Goal: Information Seeking & Learning: Learn about a topic

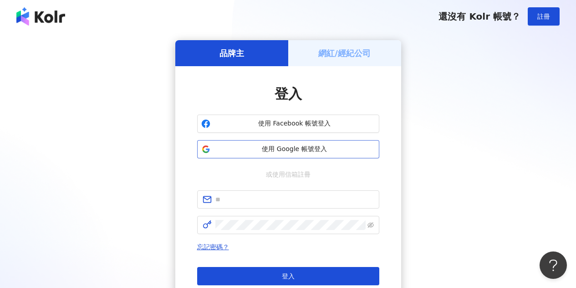
click at [298, 150] on span "使用 Google 帳號登入" at bounding box center [294, 148] width 161 height 9
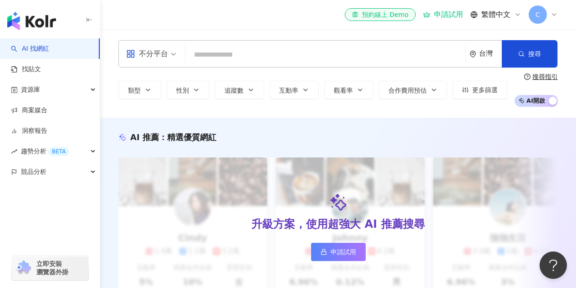
click at [240, 52] on input "search" at bounding box center [325, 54] width 273 height 17
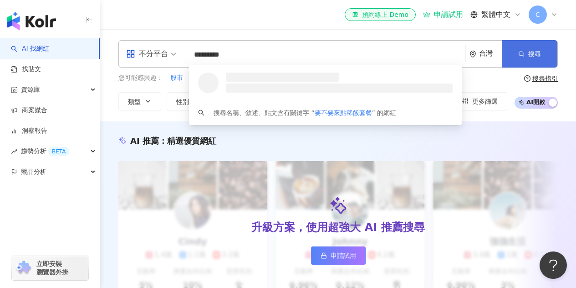
type input "*********"
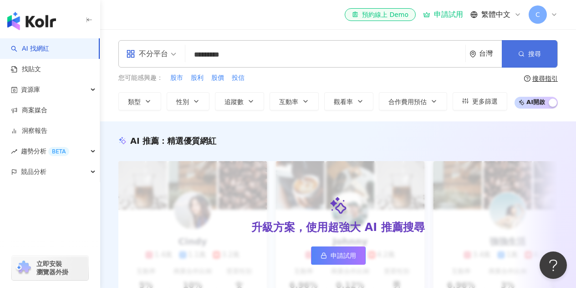
click at [519, 53] on icon "button" at bounding box center [522, 54] width 6 height 6
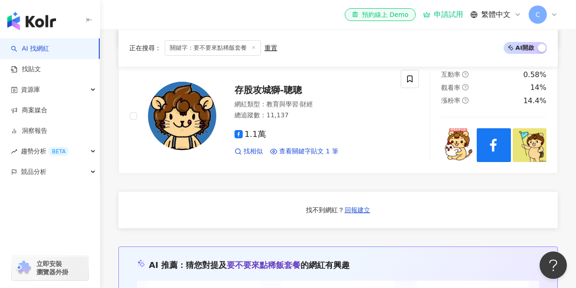
scroll to position [391, 0]
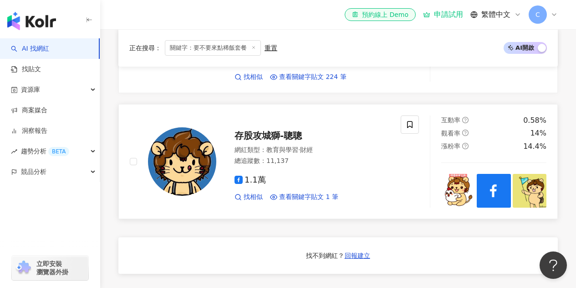
click at [292, 130] on span "存股攻城獅-聰聰" at bounding box center [268, 135] width 67 height 11
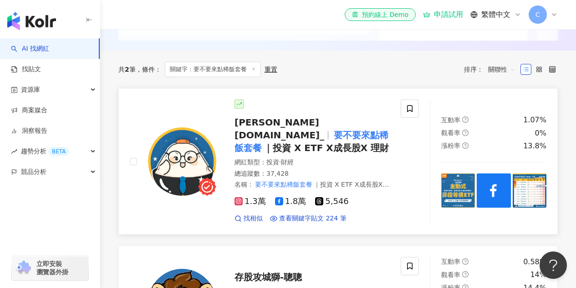
scroll to position [255, 0]
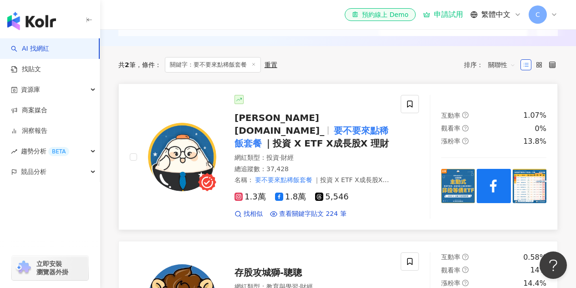
click at [332, 139] on span "｜投資 X ETF X成長股X 理財" at bounding box center [326, 143] width 125 height 11
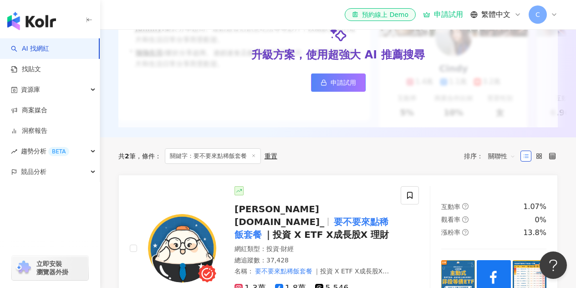
scroll to position [0, 0]
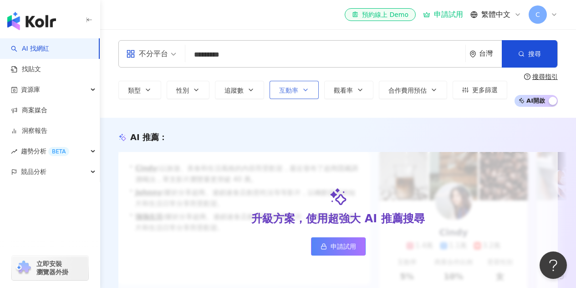
click at [299, 93] on button "互動率" at bounding box center [294, 90] width 49 height 18
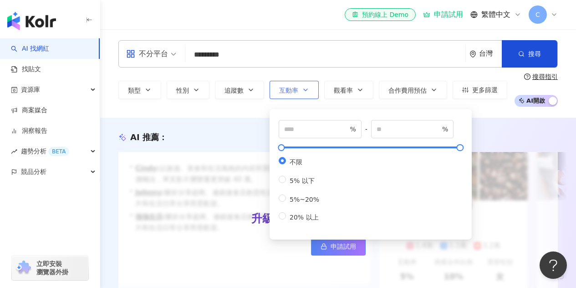
click at [299, 93] on button "互動率" at bounding box center [294, 90] width 49 height 18
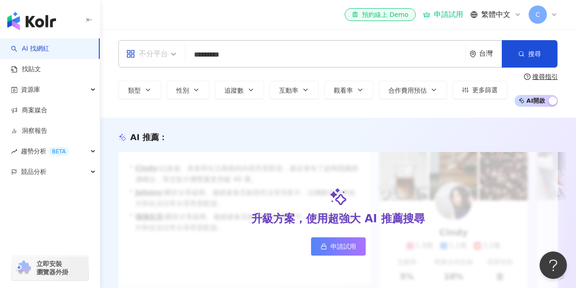
click at [172, 55] on span "不分平台" at bounding box center [151, 53] width 50 height 15
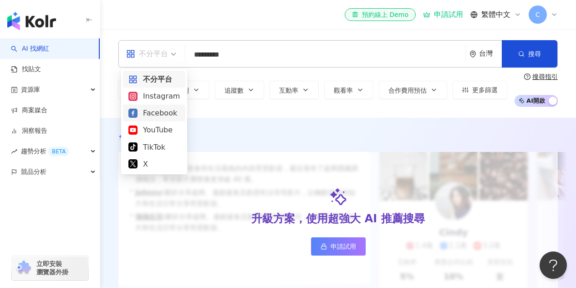
click at [153, 110] on div "Facebook" at bounding box center [154, 112] width 51 height 11
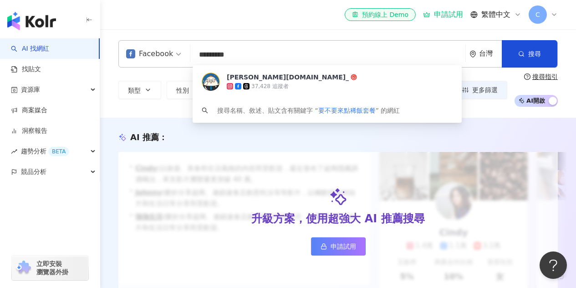
drag, startPoint x: 272, startPoint y: 53, endPoint x: 178, endPoint y: 58, distance: 94.5
click at [178, 58] on div "Facebook ********* 台灣 搜尋 f979169c-72ca-4167-a408-0e9db4590ff1 steven.is.me_ 37,…" at bounding box center [338, 53] width 440 height 27
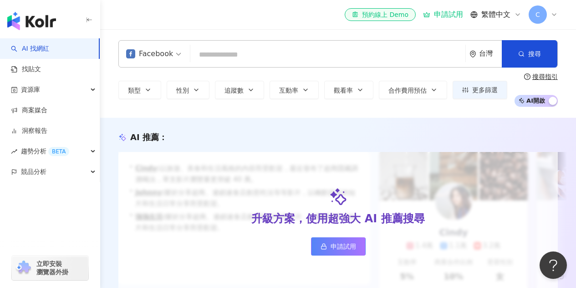
drag, startPoint x: 262, startPoint y: 146, endPoint x: 299, endPoint y: 110, distance: 50.6
click at [263, 145] on div "AI 推薦 ： 升級方案，使用超強大 AI 推薦搜尋 申請試用 • Cindy : 以旅遊、美食和生活風格的內容而受歡迎，最近發布了超商隱藏調酒喝法，單支影片…" at bounding box center [338, 211] width 476 height 160
click at [304, 88] on icon "button" at bounding box center [305, 89] width 7 height 7
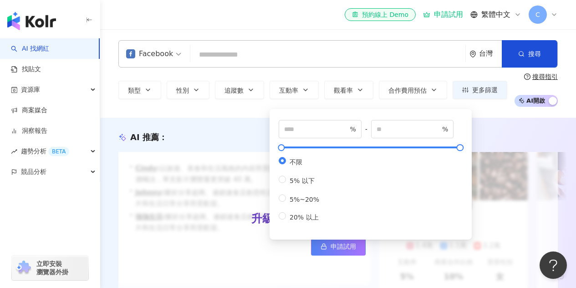
click at [237, 104] on div "類型 性別 追蹤數 互動率 觀看率 合作費用預估 更多篩選 % - % 不限 5% 以下 5%~20% 20% 以上 搜尋指引 AI 開啟 AI 關閉" at bounding box center [338, 90] width 440 height 34
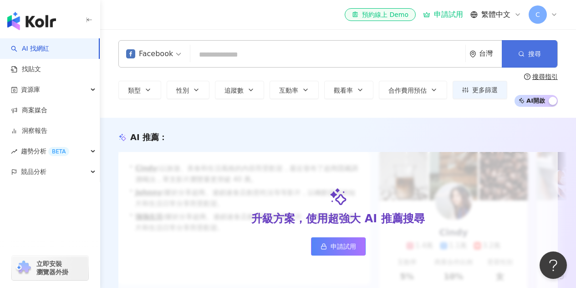
click at [530, 51] on span "搜尋" at bounding box center [535, 53] width 13 height 7
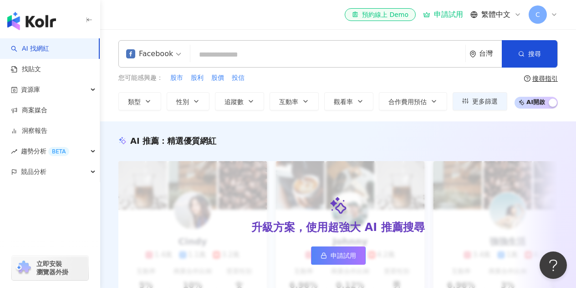
click at [256, 57] on input "search" at bounding box center [328, 54] width 268 height 17
click at [303, 53] on input "search" at bounding box center [328, 54] width 268 height 17
paste input "********"
type input "********"
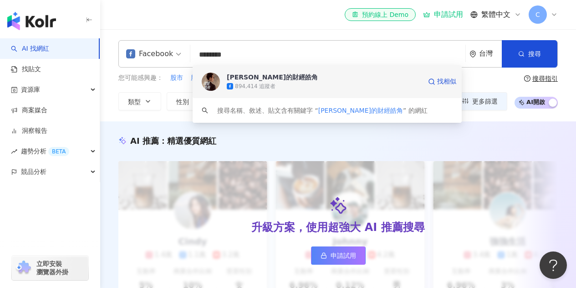
click at [299, 79] on span "游庭皓的財經皓角" at bounding box center [324, 76] width 195 height 9
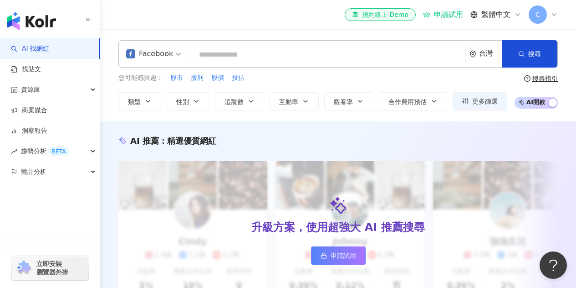
paste input "**********"
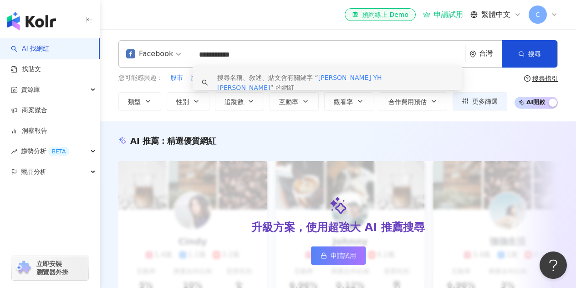
click at [288, 50] on input "**********" at bounding box center [328, 54] width 268 height 17
drag, startPoint x: 252, startPoint y: 52, endPoint x: 221, endPoint y: 52, distance: 31.4
click at [221, 52] on input "**********" at bounding box center [328, 54] width 268 height 17
type input "*****"
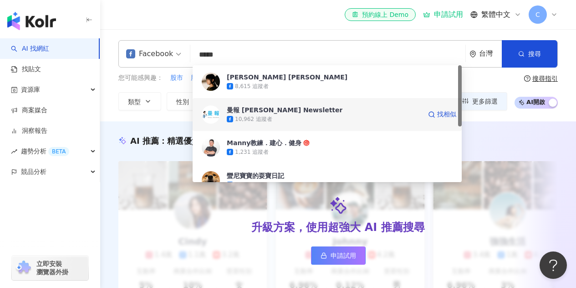
click at [257, 118] on div "10,962 追蹤者" at bounding box center [253, 119] width 37 height 8
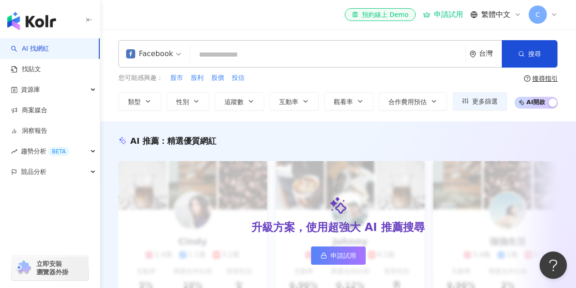
scroll to position [228, 0]
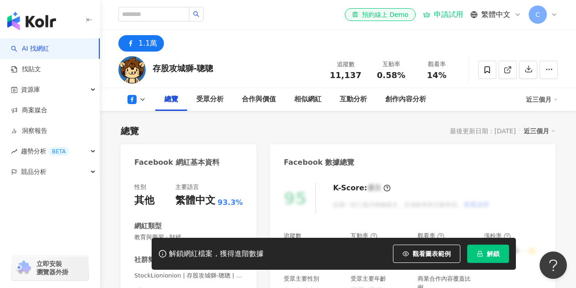
scroll to position [137, 0]
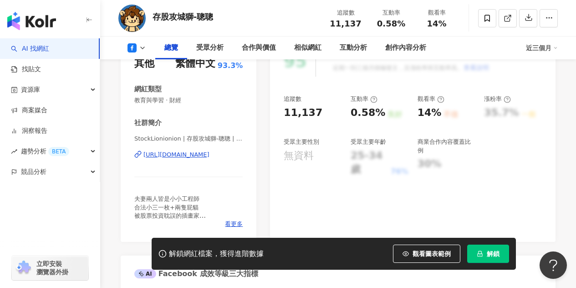
click at [209, 154] on div "https://www.facebook.com/105010008540881" at bounding box center [177, 154] width 66 height 8
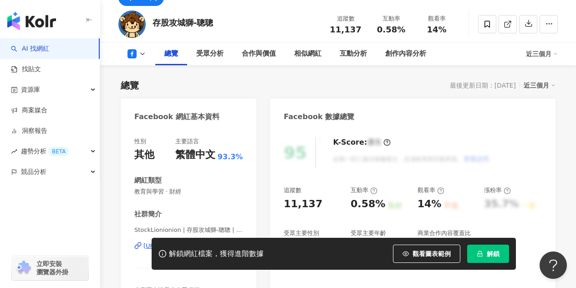
scroll to position [0, 0]
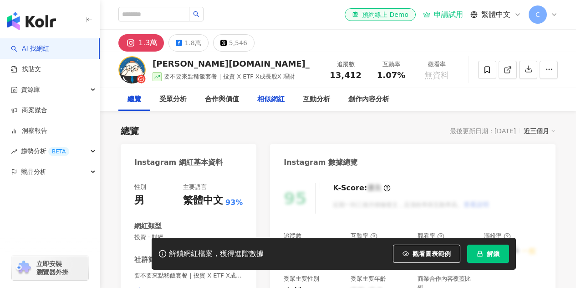
click at [276, 104] on div "相似網紅" at bounding box center [270, 99] width 27 height 11
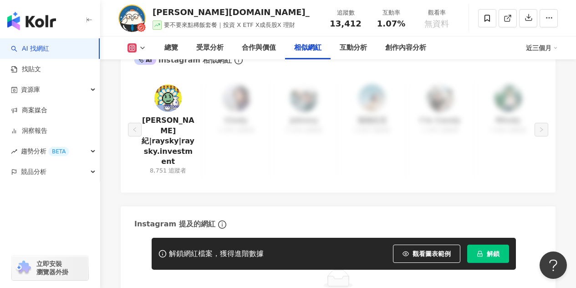
scroll to position [1529, 0]
click at [163, 97] on img at bounding box center [167, 97] width 27 height 27
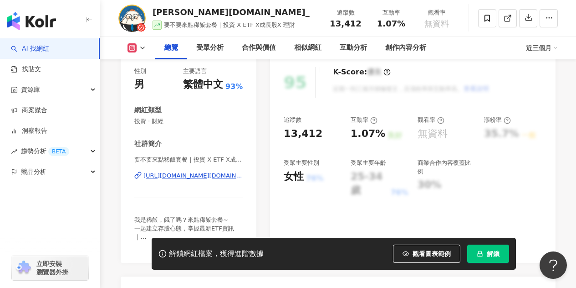
scroll to position [116, 0]
drag, startPoint x: 285, startPoint y: 176, endPoint x: 301, endPoint y: 176, distance: 16.4
click at [301, 176] on div "女性" at bounding box center [294, 176] width 20 height 14
drag, startPoint x: 344, startPoint y: 175, endPoint x: 390, endPoint y: 174, distance: 46.0
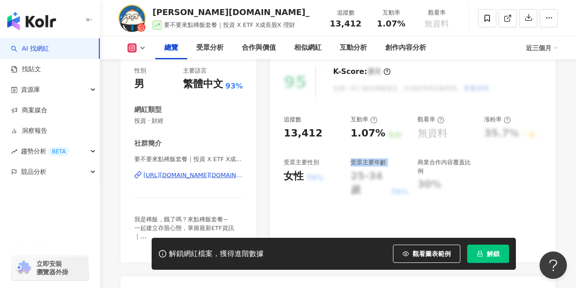
click at [390, 174] on div "追蹤數 13,412 互動率 1.07% 良好 觀看率 無資料 漲粉率 35.7% 一般 受眾主要性別 女性 76% 受眾主要年齡 25-34 歲 76% 商…" at bounding box center [413, 156] width 258 height 82
click at [389, 174] on div "25-34 歲" at bounding box center [370, 183] width 38 height 28
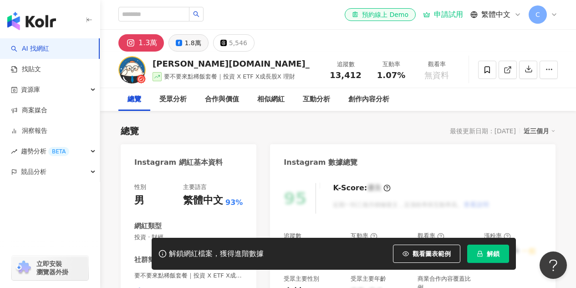
click at [189, 41] on div "1.8萬" at bounding box center [193, 42] width 16 height 13
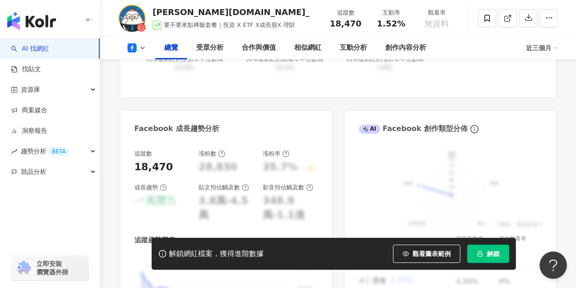
scroll to position [456, 0]
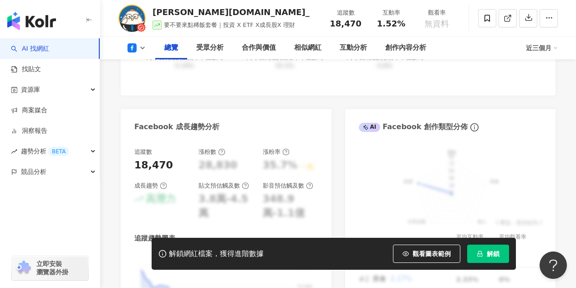
drag, startPoint x: 262, startPoint y: 146, endPoint x: 248, endPoint y: 121, distance: 29.2
click at [248, 121] on div "Facebook 成長趨勢分析" at bounding box center [226, 124] width 211 height 30
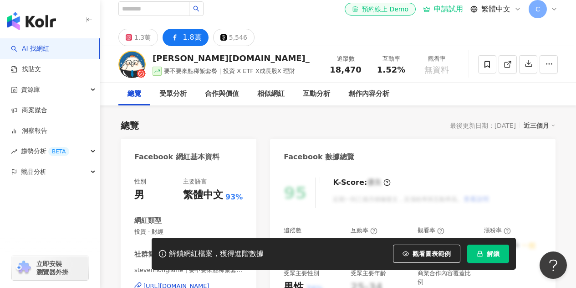
scroll to position [0, 0]
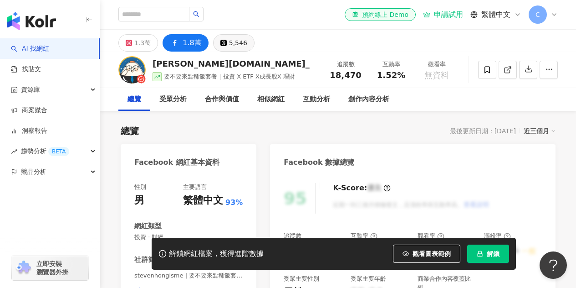
click at [233, 44] on div "5,546" at bounding box center [238, 42] width 18 height 13
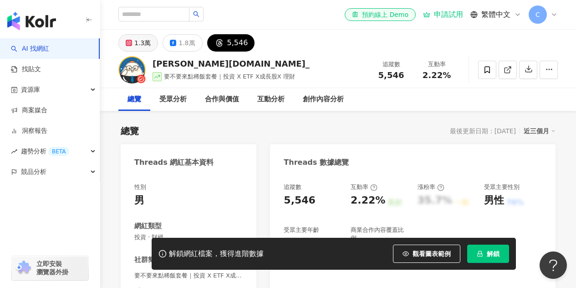
click at [134, 40] on button "1.3萬" at bounding box center [138, 42] width 40 height 17
click at [140, 42] on div "1.3萬" at bounding box center [142, 42] width 16 height 13
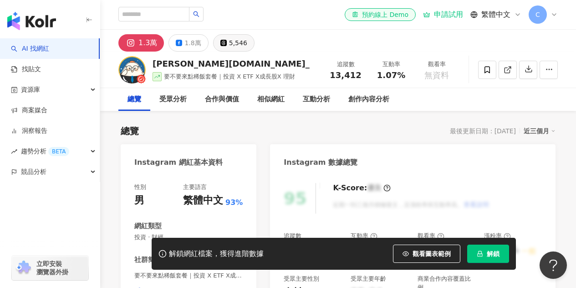
click at [221, 42] on icon at bounding box center [224, 43] width 6 height 6
click at [236, 43] on div "5,546" at bounding box center [238, 42] width 18 height 13
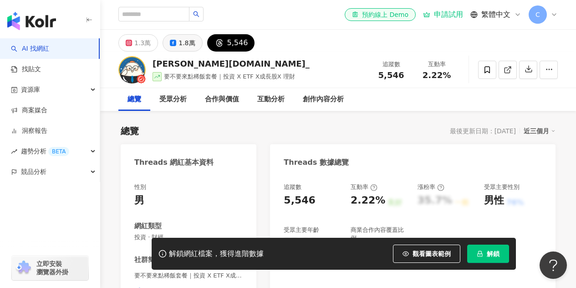
click at [180, 42] on div "1.8萬" at bounding box center [187, 42] width 16 height 13
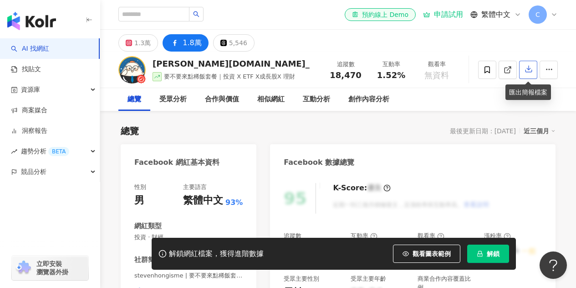
click at [530, 70] on icon "button" at bounding box center [529, 69] width 8 height 8
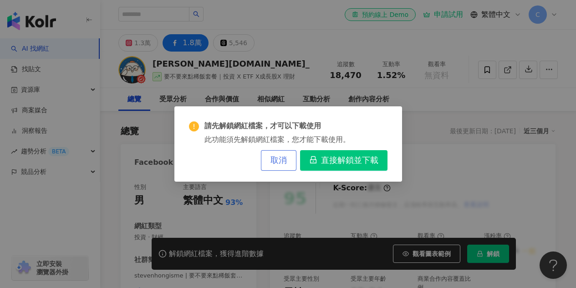
click at [283, 160] on span "取消" at bounding box center [279, 160] width 16 height 10
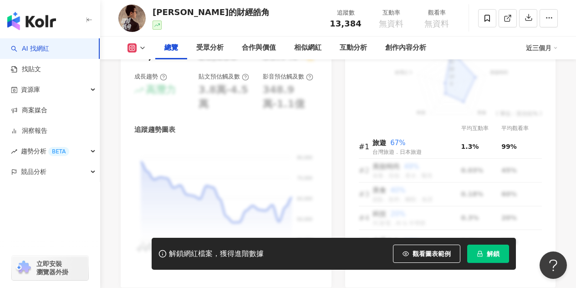
scroll to position [547, 0]
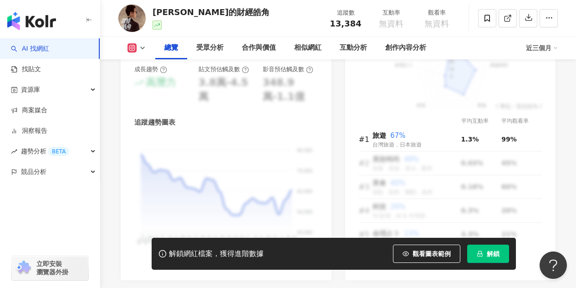
drag, startPoint x: 263, startPoint y: 137, endPoint x: 112, endPoint y: 123, distance: 151.5
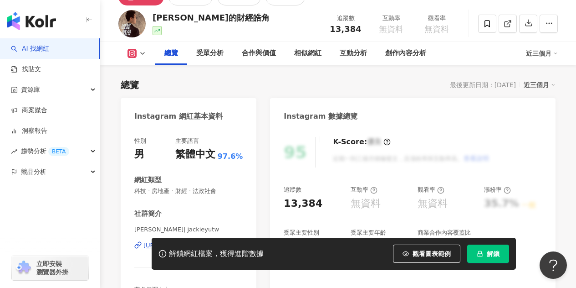
scroll to position [46, 0]
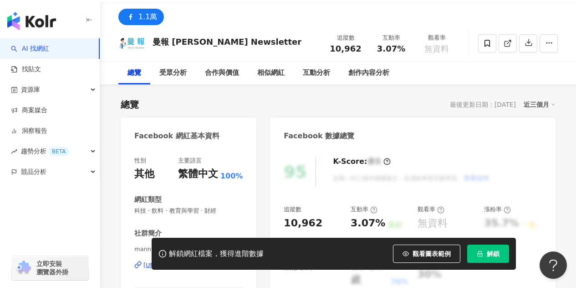
scroll to position [137, 0]
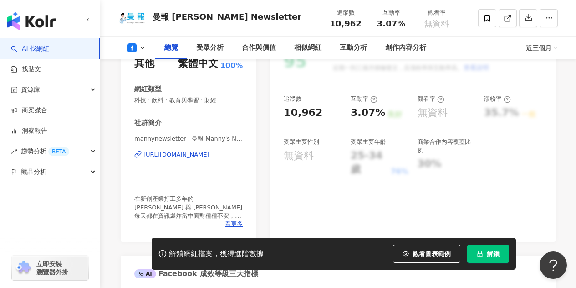
click at [210, 154] on div "https://www.facebook.com/104880112383985" at bounding box center [177, 154] width 66 height 8
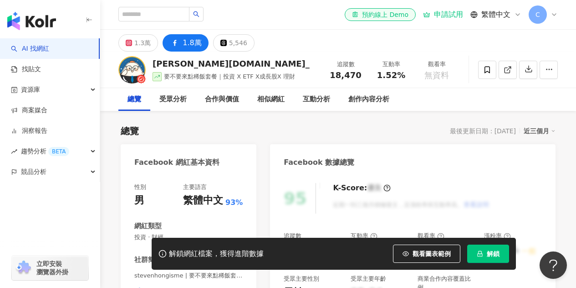
drag, startPoint x: 226, startPoint y: 133, endPoint x: 265, endPoint y: 126, distance: 39.8
click at [226, 133] on div "總覽 最後更新日期：2025/8/24 近三個月" at bounding box center [338, 130] width 435 height 13
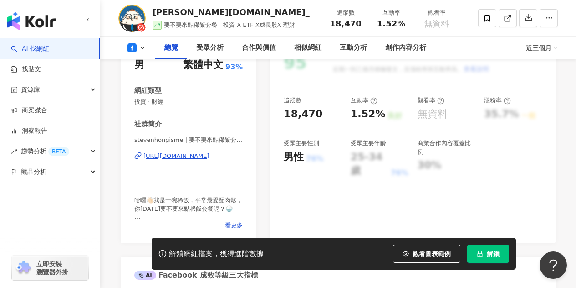
scroll to position [137, 0]
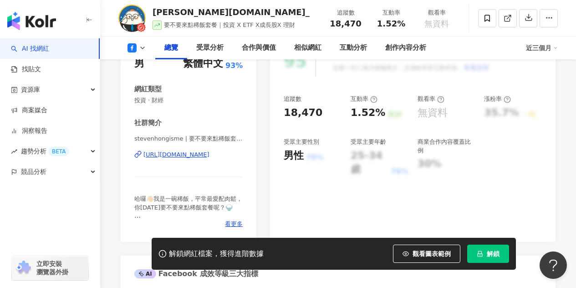
drag, startPoint x: 376, startPoint y: 159, endPoint x: 397, endPoint y: 159, distance: 21.0
click at [378, 159] on div "25-34 歲" at bounding box center [370, 163] width 38 height 28
click at [397, 166] on div "76%" at bounding box center [399, 171] width 17 height 10
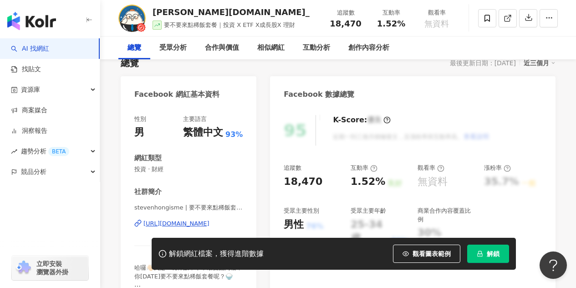
scroll to position [0, 0]
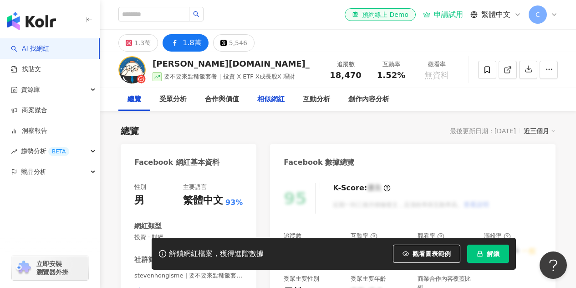
click at [275, 99] on div "相似網紅" at bounding box center [270, 99] width 27 height 11
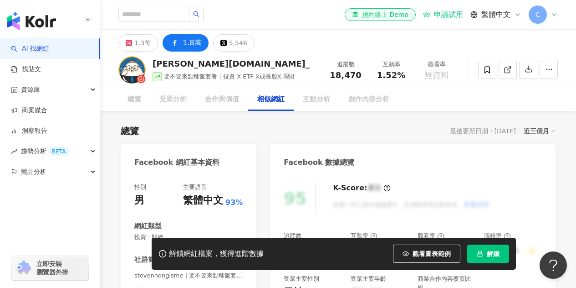
scroll to position [1279, 0]
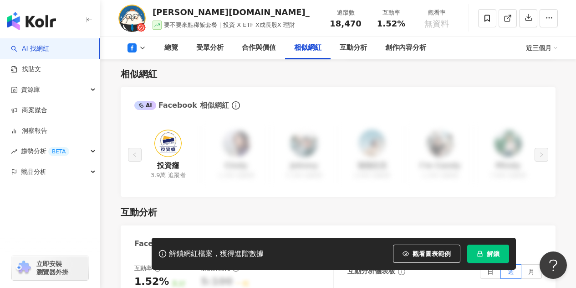
click at [173, 146] on img at bounding box center [167, 142] width 27 height 27
click at [169, 46] on div "總覽" at bounding box center [172, 47] width 14 height 11
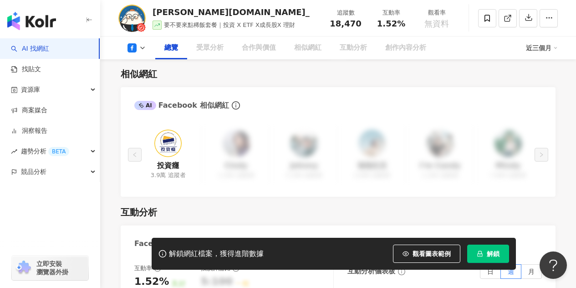
scroll to position [56, 0]
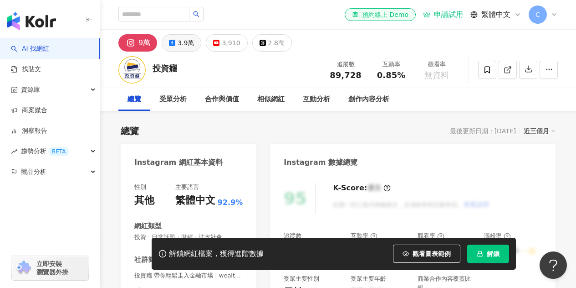
click at [186, 41] on div "3.9萬" at bounding box center [186, 42] width 16 height 13
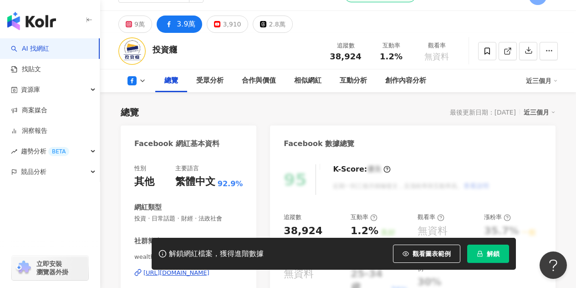
scroll to position [91, 0]
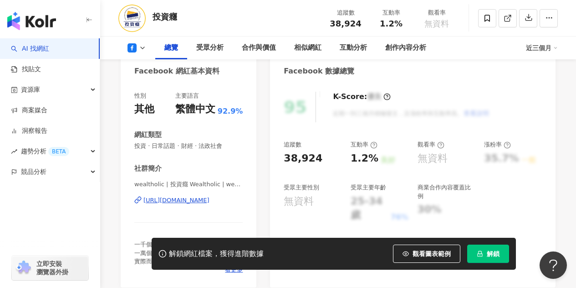
drag, startPoint x: 201, startPoint y: 199, endPoint x: 286, endPoint y: 75, distance: 150.3
click at [201, 199] on div "[URL][DOMAIN_NAME]" at bounding box center [177, 200] width 66 height 8
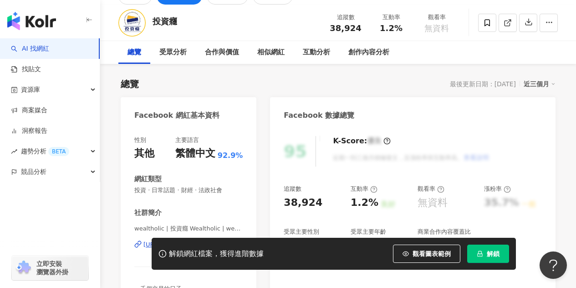
scroll to position [0, 0]
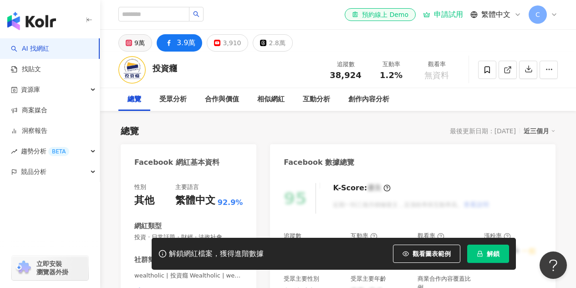
click at [139, 42] on div "9萬" at bounding box center [139, 42] width 10 height 13
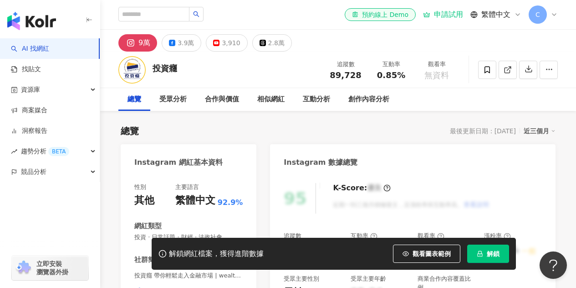
click at [207, 287] on div "https://www.instagram.com/wealtholic_finance/" at bounding box center [177, 291] width 66 height 8
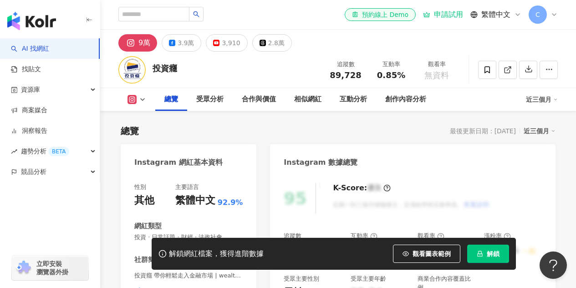
scroll to position [182, 0]
